Goal: Information Seeking & Learning: Learn about a topic

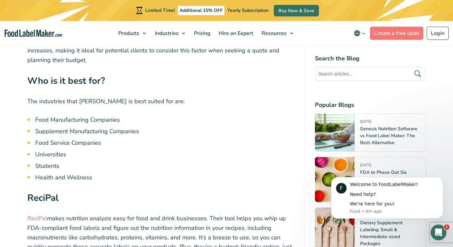
scroll to position [4060, 0]
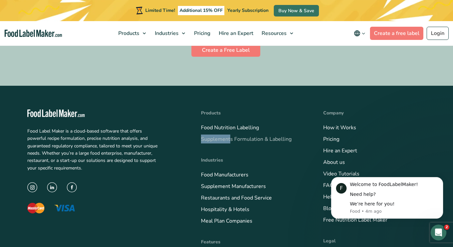
click at [263, 135] on link "Supplements Formulation & Labelling" at bounding box center [246, 138] width 91 height 7
click at [249, 182] on link "Supplement Manufacturers" at bounding box center [233, 185] width 65 height 7
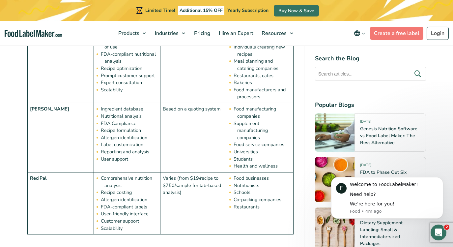
scroll to position [2132, 0]
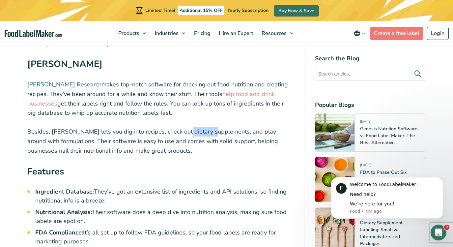
click at [55, 80] on link "Esha Research" at bounding box center [64, 84] width 74 height 8
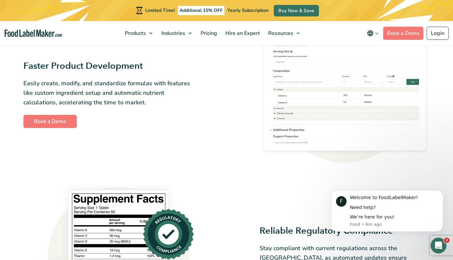
scroll to position [158, 0]
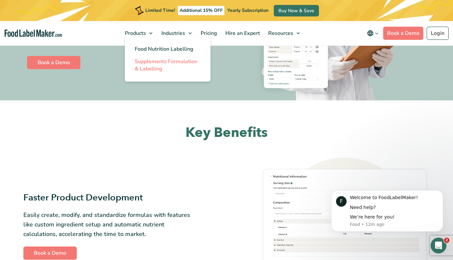
click at [135, 65] on span "Supplements Formulation & Labelling" at bounding box center [166, 65] width 63 height 14
